Goal: Check status

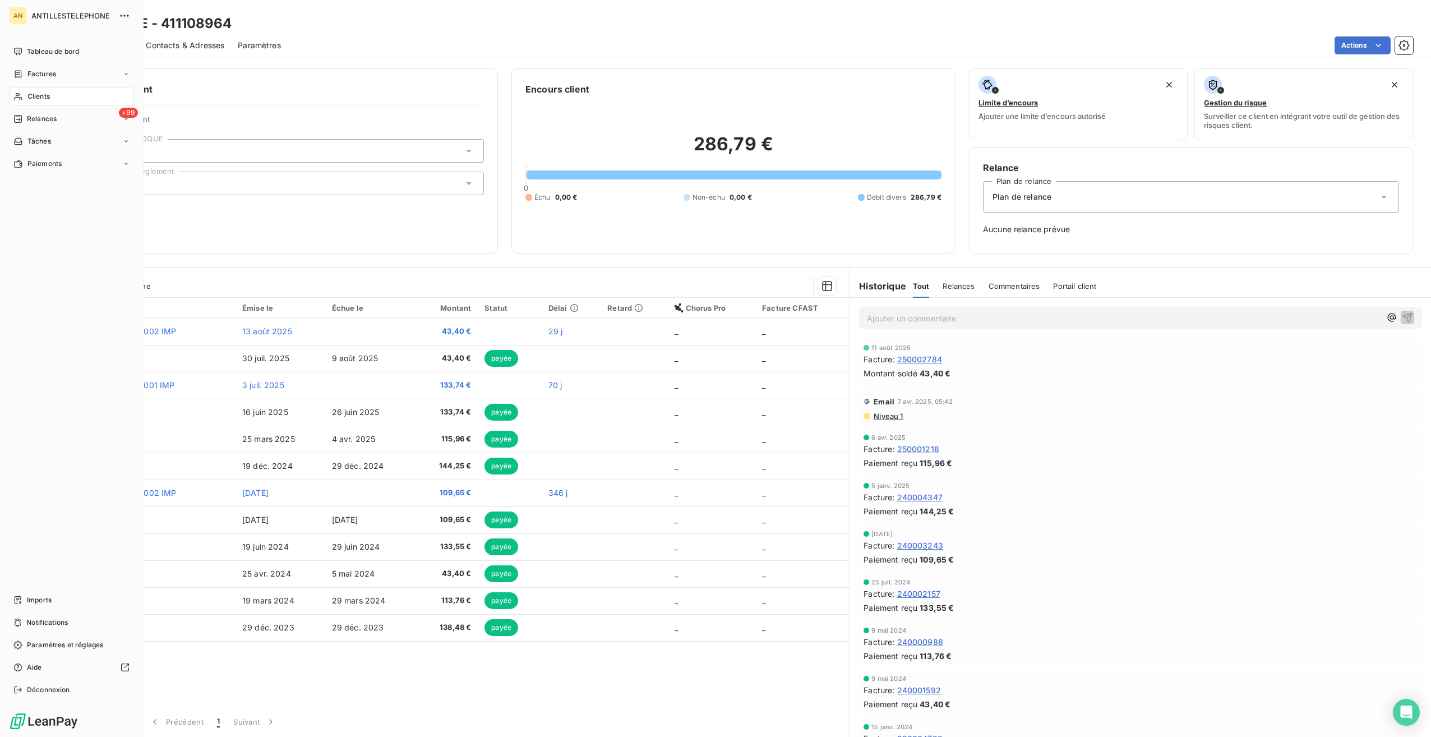
click at [24, 94] on div "Clients" at bounding box center [71, 96] width 125 height 18
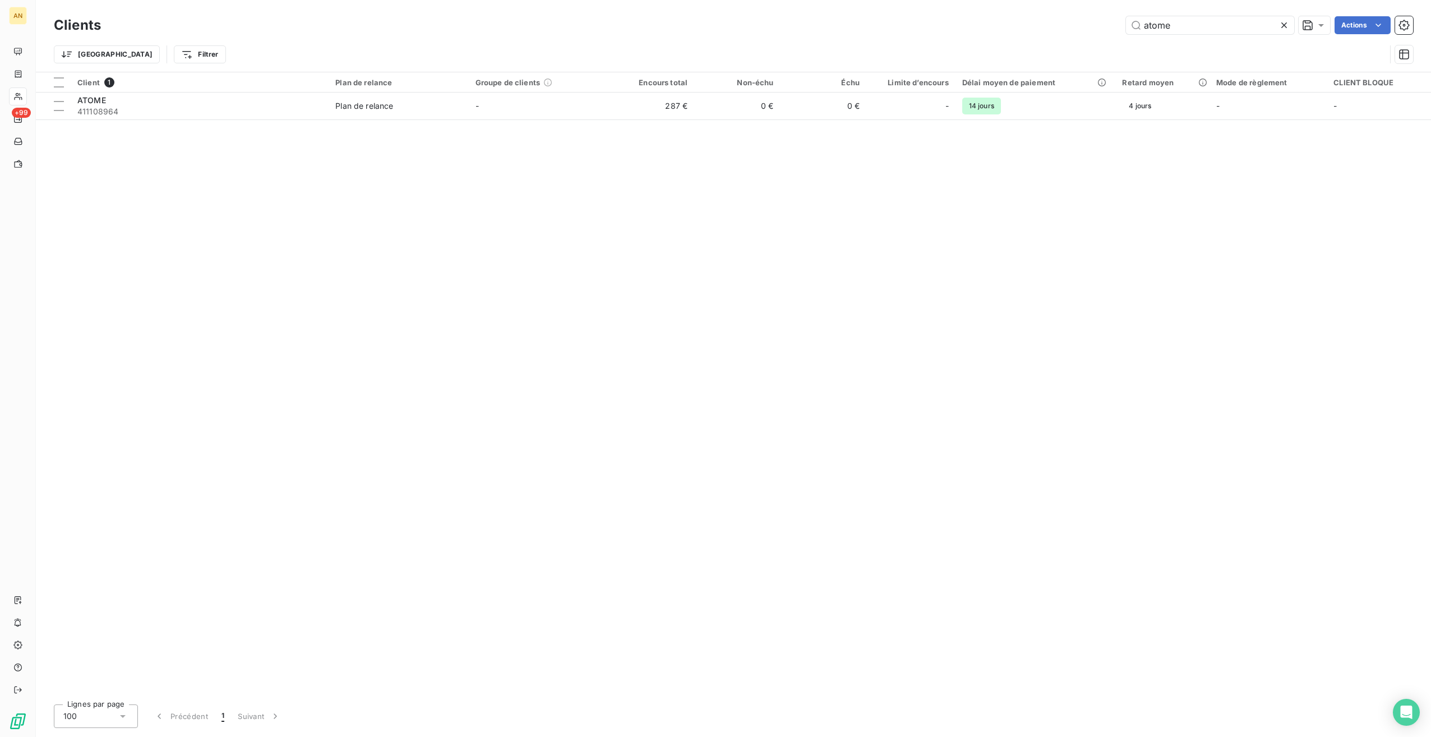
drag, startPoint x: 1189, startPoint y: 27, endPoint x: 1016, endPoint y: 26, distance: 173.3
click at [1016, 26] on div "atome Actions" at bounding box center [763, 25] width 1299 height 18
type input "GROUPE O"
click at [325, 110] on td "GROUPE O 411108785" at bounding box center [200, 106] width 258 height 27
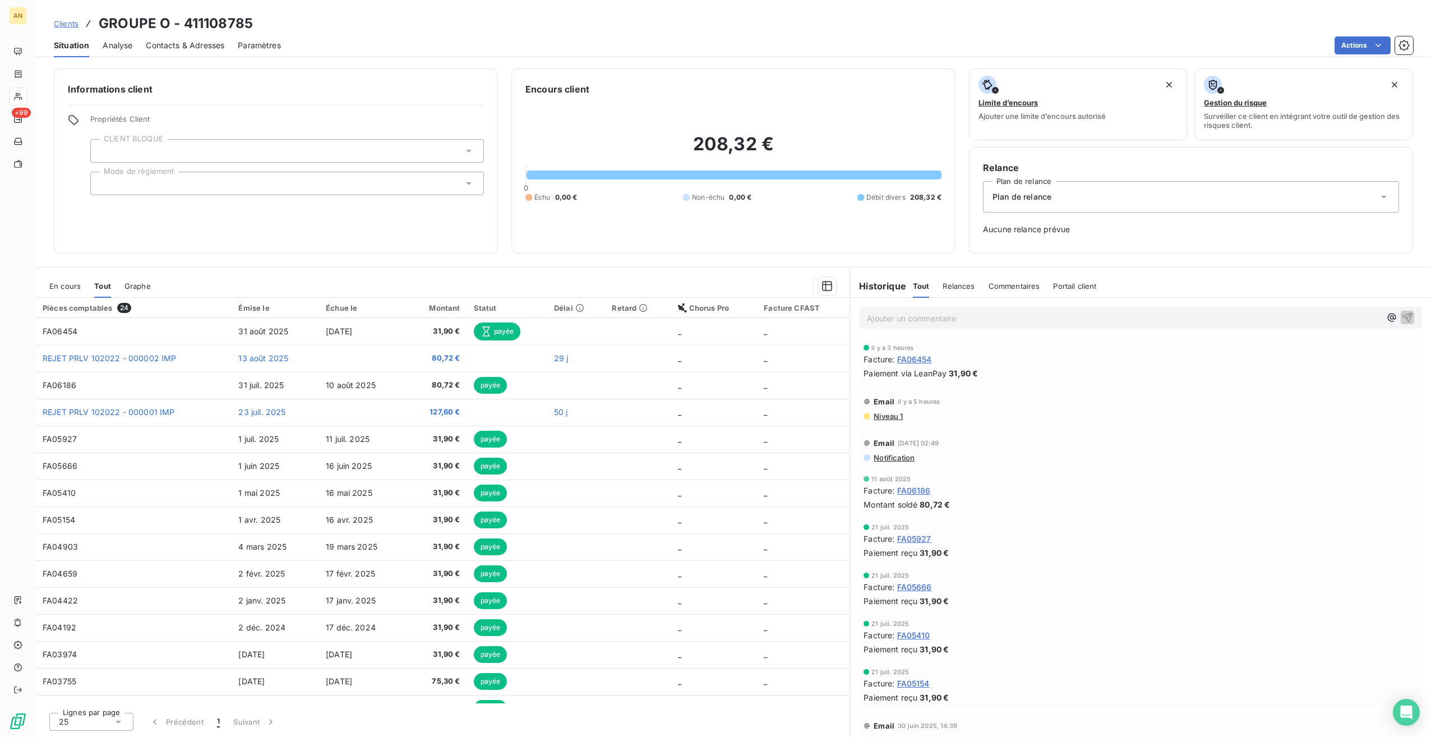
click at [57, 286] on span "En cours" at bounding box center [64, 286] width 31 height 9
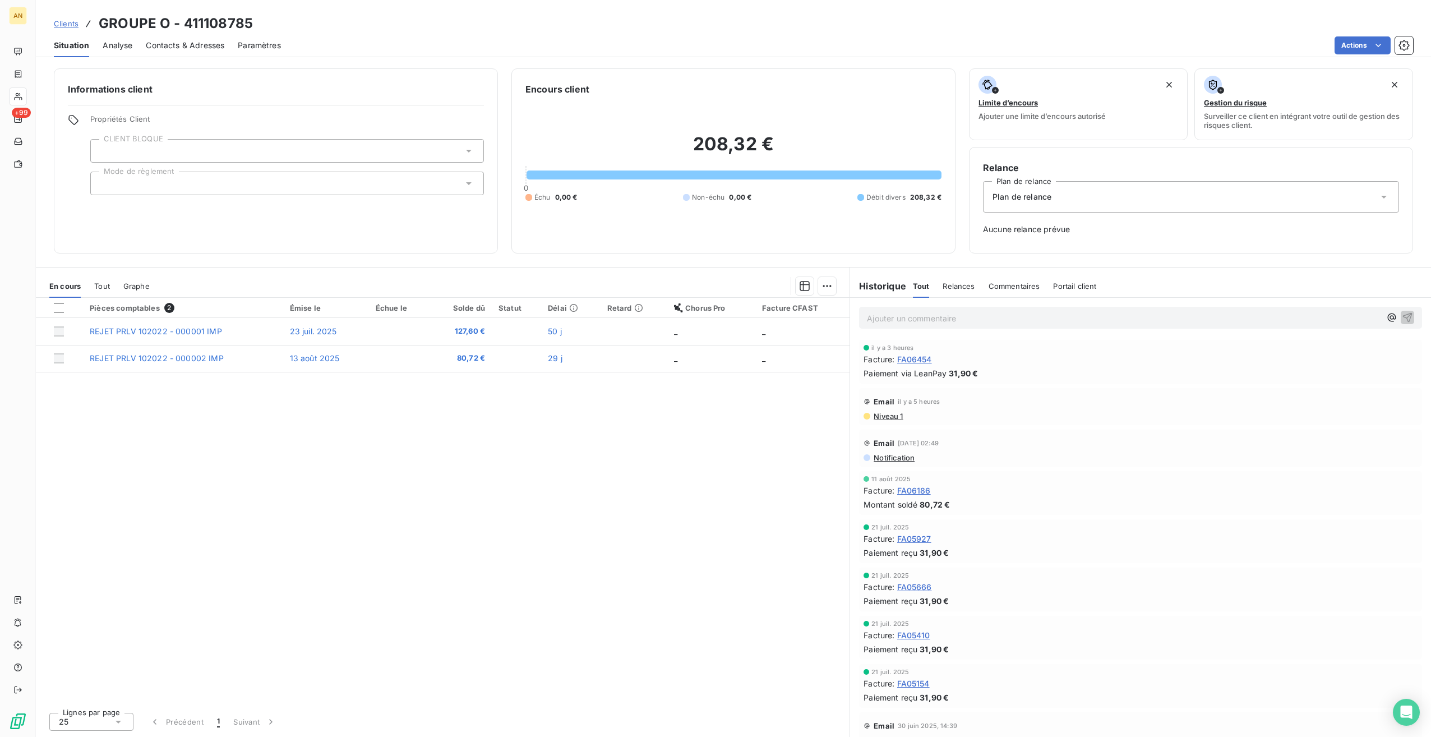
click at [103, 283] on span "Tout" at bounding box center [102, 286] width 16 height 9
